Goal: Transaction & Acquisition: Purchase product/service

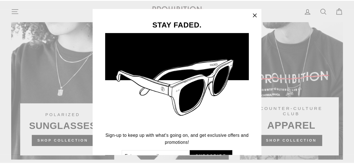
scroll to position [32, 0]
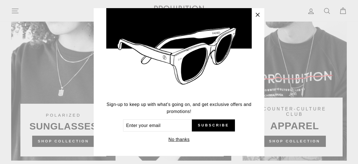
click at [261, 14] on icon "button" at bounding box center [258, 15] width 8 height 8
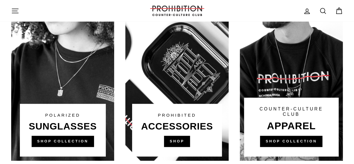
click at [181, 138] on link at bounding box center [176, 54] width 103 height 212
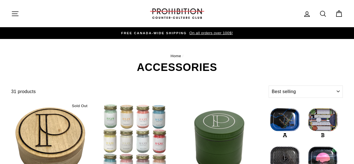
select select "best-selling"
click at [283, 94] on select "Sort Featured Best selling Alphabetically, A-Z Alphabetically, Z-A Price, low t…" at bounding box center [305, 91] width 74 height 12
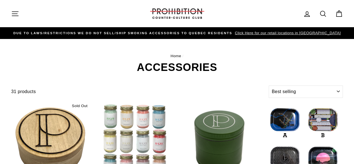
click at [220, 70] on h1 "ACCESSORIES" at bounding box center [176, 67] width 331 height 11
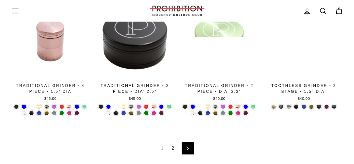
scroll to position [860, 0]
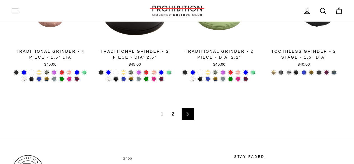
click at [188, 113] on icon at bounding box center [187, 114] width 2 height 4
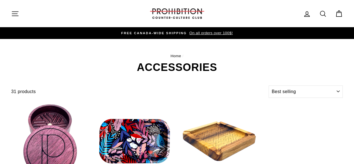
select select "best-selling"
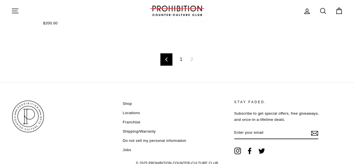
scroll to position [181, 0]
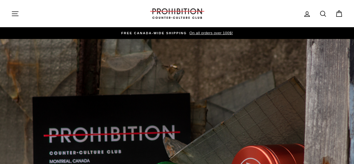
scroll to position [35, 0]
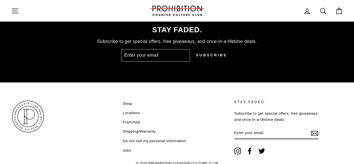
scroll to position [1462, 0]
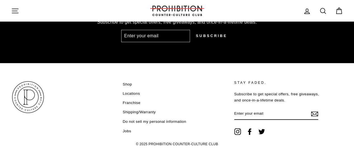
click at [126, 80] on link "Shop" at bounding box center [126, 84] width 9 height 8
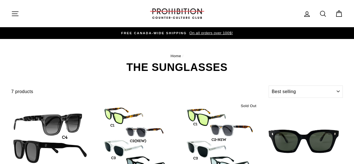
select select "best-selling"
click at [268, 98] on div "Filter 7 products Sort Sort Featured Best selling Alphabetically, A-Z Alphabeti…" at bounding box center [176, 93] width 331 height 16
click at [281, 91] on select "Sort Featured Best selling Alphabetically, A-Z Alphabetically, Z-A Price, low t…" at bounding box center [305, 91] width 74 height 12
click at [251, 58] on nav "Home /" at bounding box center [176, 56] width 331 height 6
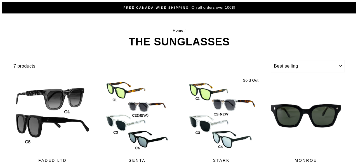
scroll to position [0, 0]
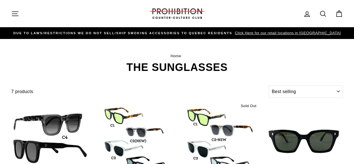
click at [12, 15] on icon "button" at bounding box center [15, 14] width 8 height 8
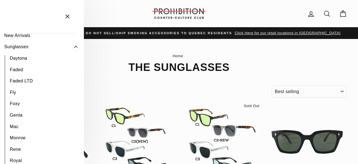
scroll to position [36, 0]
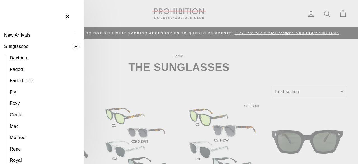
click at [72, 49] on span "Primary" at bounding box center [76, 46] width 8 height 8
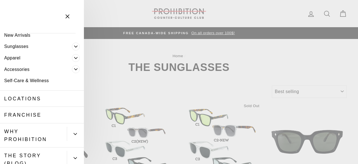
click at [43, 72] on link "Accessories" at bounding box center [36, 68] width 72 height 11
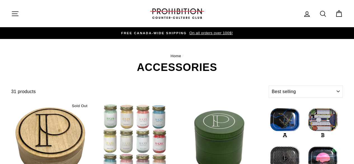
select select "best-selling"
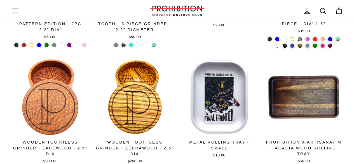
scroll to position [416, 0]
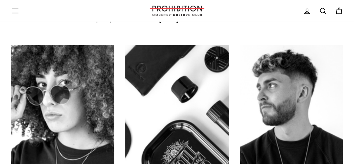
scroll to position [285, 0]
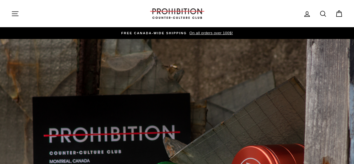
click at [327, 15] on link "Search" at bounding box center [322, 14] width 15 height 12
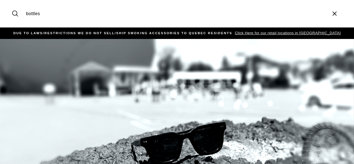
type input "bottles"
click at [11, 4] on button "Search" at bounding box center [17, 13] width 12 height 19
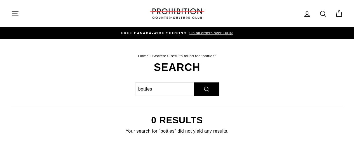
scroll to position [35, 0]
click at [184, 85] on input "bottles" at bounding box center [164, 88] width 59 height 13
type input "b"
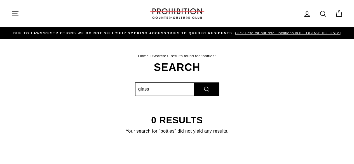
type input "glass"
click at [194, 82] on button "Search" at bounding box center [206, 88] width 25 height 13
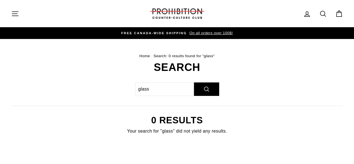
scroll to position [35, 0]
click at [184, 85] on input "glass" at bounding box center [164, 88] width 59 height 13
type input "g"
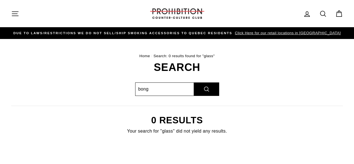
type input "bong"
click at [194, 82] on button "Search" at bounding box center [206, 88] width 25 height 13
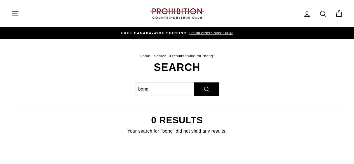
scroll to position [35, 0]
click at [184, 85] on input "bong" at bounding box center [164, 88] width 59 height 13
type input "b"
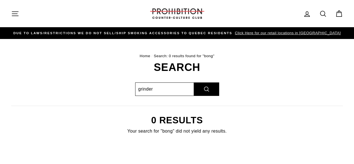
type input "grinder"
click at [194, 82] on button "Search" at bounding box center [206, 88] width 25 height 13
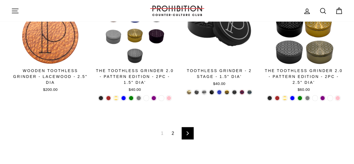
scroll to position [363, 0]
